Goal: Find specific page/section: Find specific page/section

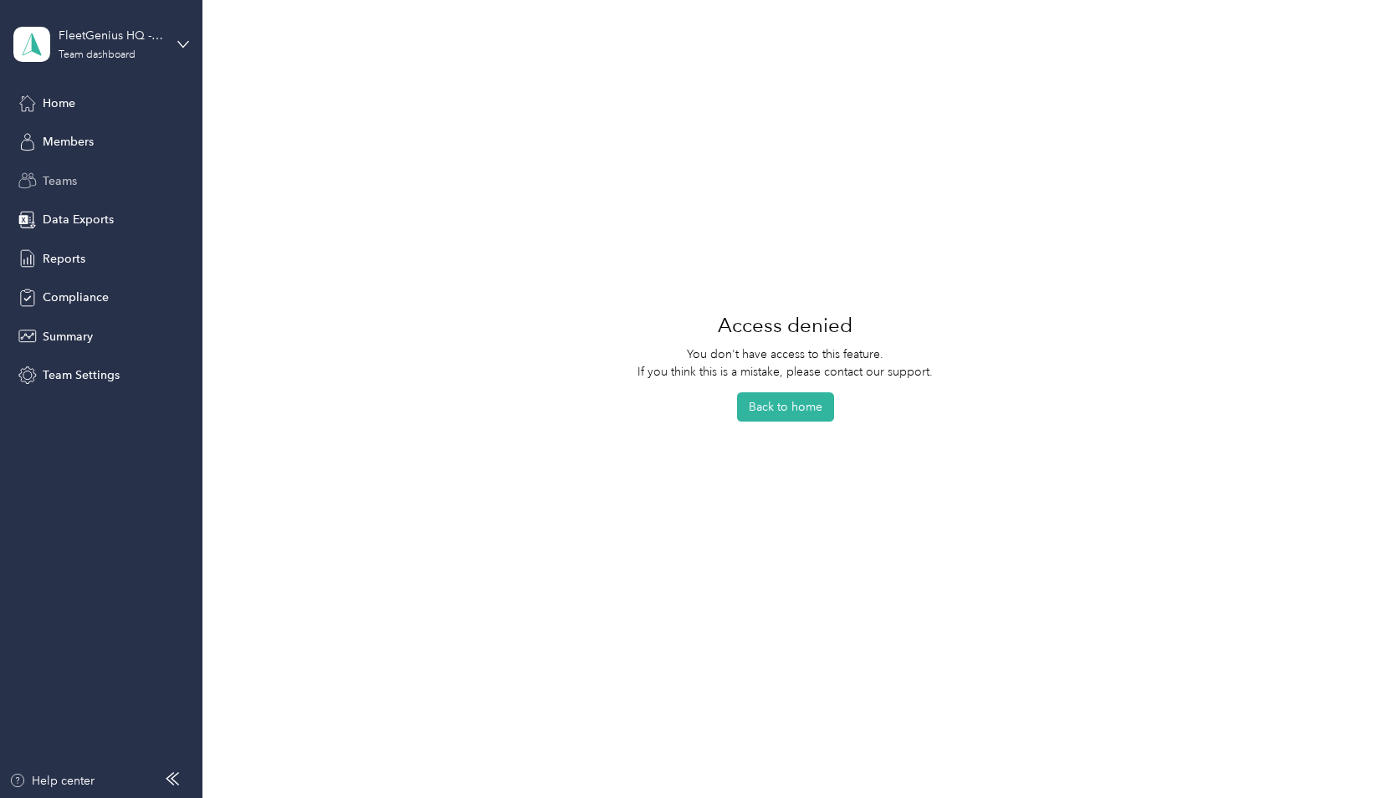
click at [58, 172] on span "Teams" at bounding box center [60, 181] width 34 height 18
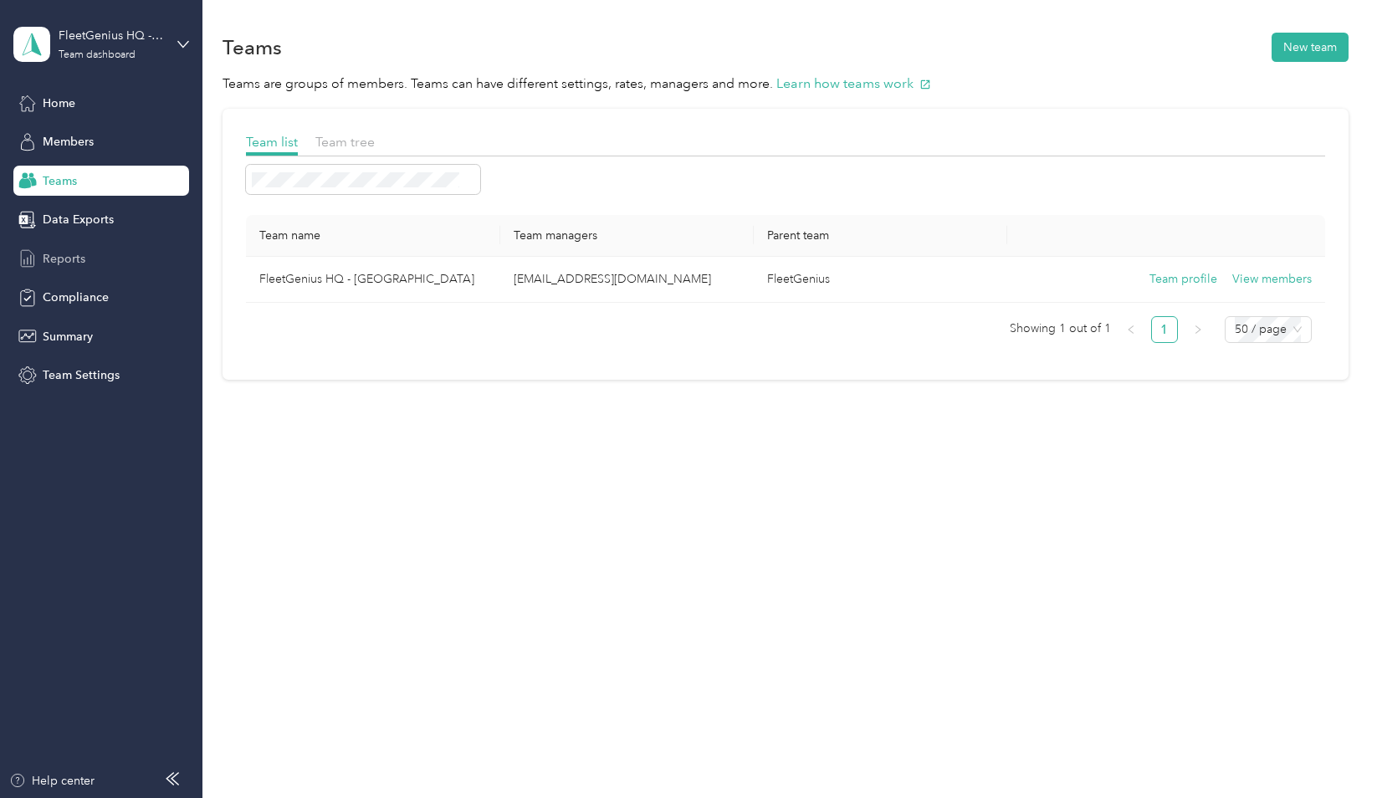
click at [65, 263] on span "Reports" at bounding box center [64, 259] width 43 height 18
